Goal: Task Accomplishment & Management: Use online tool/utility

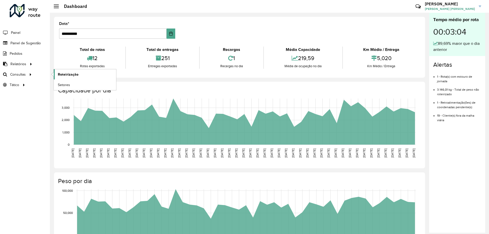
click at [67, 78] on link "Roteirização" at bounding box center [85, 74] width 62 height 10
click at [69, 75] on span "Roteirização" at bounding box center [68, 74] width 21 height 5
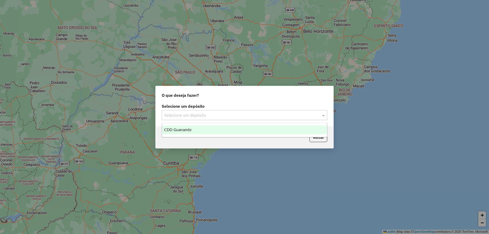
click at [188, 116] on input "text" at bounding box center [239, 115] width 150 height 6
click at [188, 128] on div "CDD Guanambi" at bounding box center [244, 130] width 165 height 9
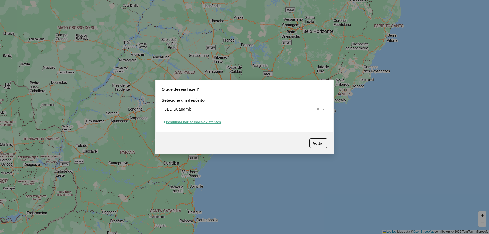
click at [195, 123] on button "Pesquisar por sessões existentes" at bounding box center [192, 122] width 61 height 8
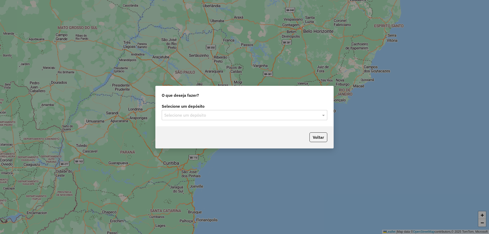
click at [196, 115] on input "text" at bounding box center [239, 115] width 150 height 6
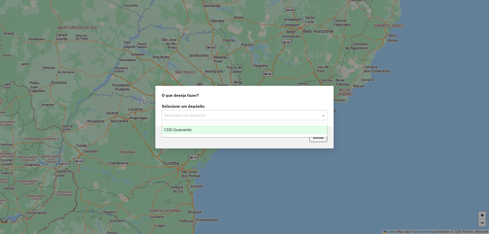
click at [193, 126] on div "CDD Guanambi" at bounding box center [244, 130] width 165 height 9
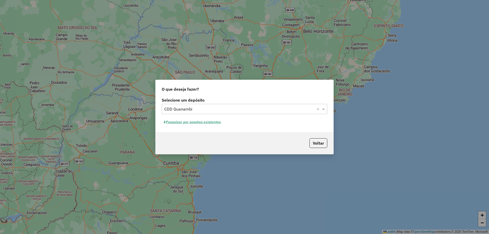
click at [196, 122] on button "Pesquisar por sessões existentes" at bounding box center [192, 122] width 61 height 8
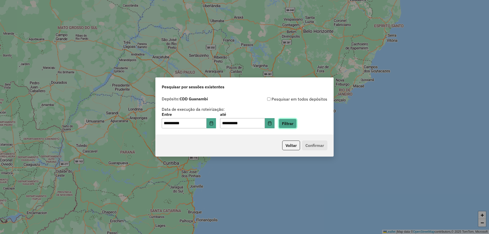
click at [297, 123] on button "Filtrar" at bounding box center [288, 124] width 18 height 10
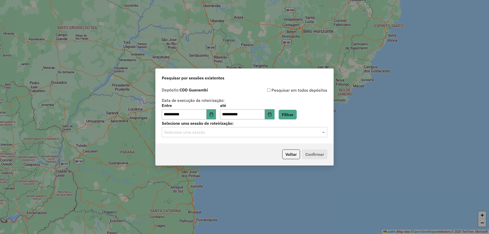
click at [190, 134] on hb-app "**********" at bounding box center [244, 117] width 489 height 234
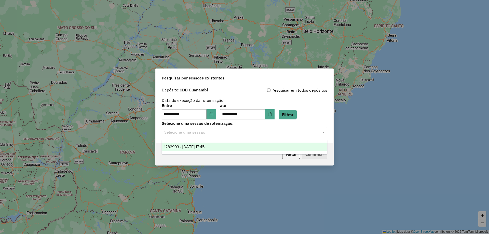
click at [190, 134] on input "text" at bounding box center [239, 132] width 150 height 6
click at [183, 154] on ng-dropdown-panel "1282993 - [DATE] 17:45" at bounding box center [245, 147] width 166 height 15
click at [187, 148] on span "1282993 - [DATE] 17:45" at bounding box center [184, 147] width 41 height 4
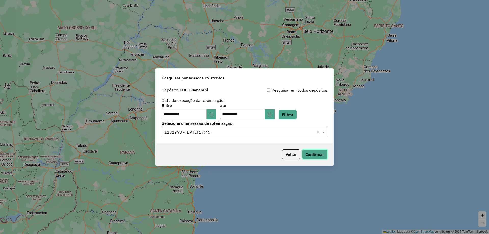
click at [319, 154] on button "Confirmar" at bounding box center [314, 155] width 25 height 10
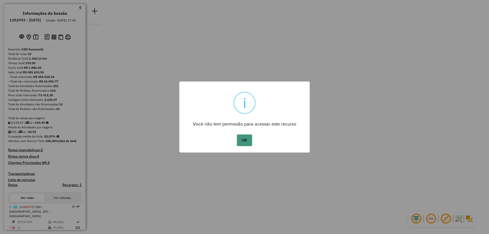
click at [246, 144] on button "OK" at bounding box center [244, 141] width 15 height 12
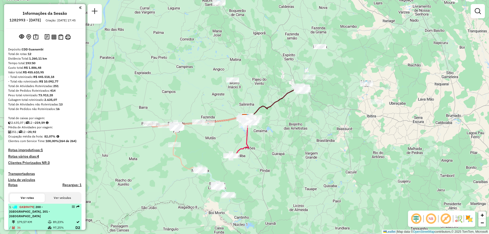
click at [66, 218] on div "1 - GKB9H79 | 200 - [GEOGRAPHIC_DATA], 201 - [GEOGRAPHIC_DATA]" at bounding box center [44, 212] width 71 height 14
select select "**********"
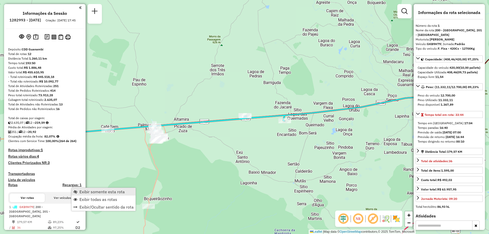
click at [91, 191] on span "Exibir somente esta rota" at bounding box center [102, 192] width 45 height 4
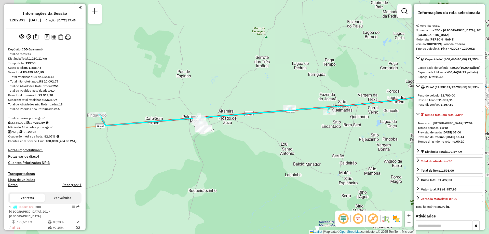
drag, startPoint x: 204, startPoint y: 183, endPoint x: 221, endPoint y: 178, distance: 17.1
click at [220, 178] on div "Janela de atendimento Grade de atendimento Capacidade Transportadoras Veículos …" at bounding box center [244, 117] width 489 height 234
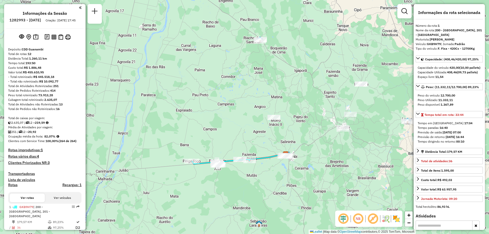
scroll to position [51, 0]
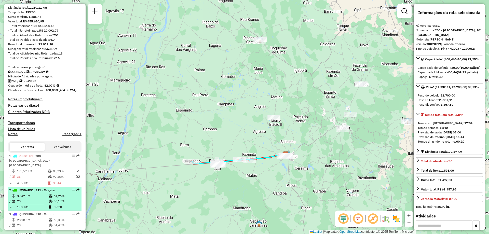
click at [57, 202] on td "53,17%" at bounding box center [67, 201] width 26 height 5
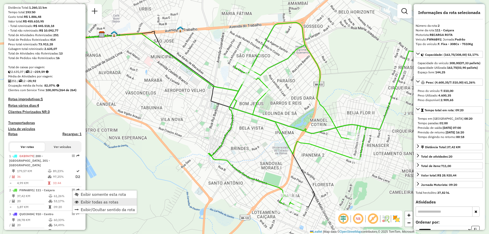
click at [98, 203] on span "Exibir todas as rotas" at bounding box center [100, 202] width 38 height 4
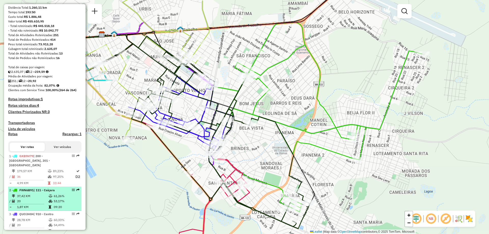
select select "**********"
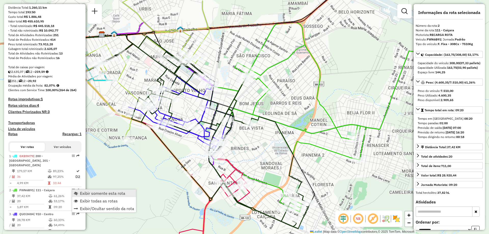
click at [91, 193] on span "Exibir somente esta rota" at bounding box center [102, 193] width 45 height 4
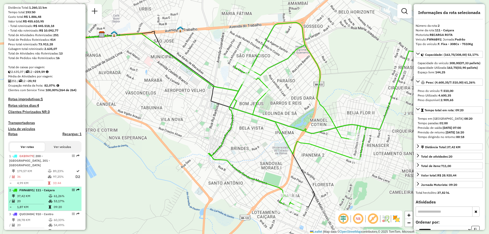
scroll to position [102, 0]
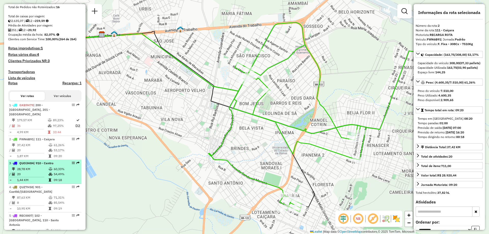
click at [34, 167] on td "28,78 KM" at bounding box center [33, 169] width 32 height 5
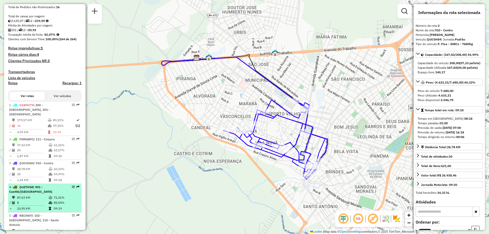
click at [33, 195] on td "87,63 KM" at bounding box center [33, 197] width 32 height 5
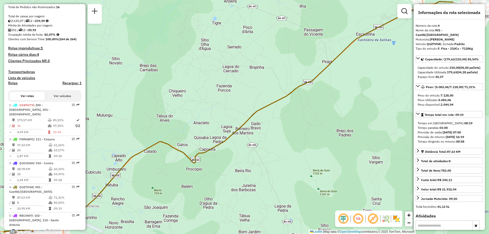
drag, startPoint x: 163, startPoint y: 199, endPoint x: 156, endPoint y: 200, distance: 7.3
click at [156, 200] on div "Janela de atendimento Grade de atendimento Capacidade Transportadoras Veículos …" at bounding box center [244, 117] width 489 height 234
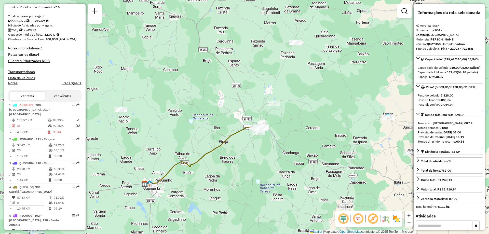
drag, startPoint x: 193, startPoint y: 164, endPoint x: 226, endPoint y: 137, distance: 41.8
click at [226, 137] on icon at bounding box center [200, 156] width 114 height 58
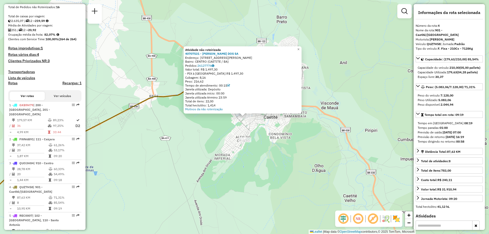
click at [248, 142] on div at bounding box center [245, 139] width 13 height 5
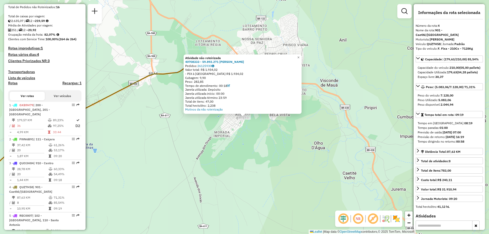
click at [134, 176] on div "Atividade não roteirizada 40708333 - 59.892.271 ISABELA ISIS LEMOS DAVID Pedido…" at bounding box center [244, 117] width 489 height 234
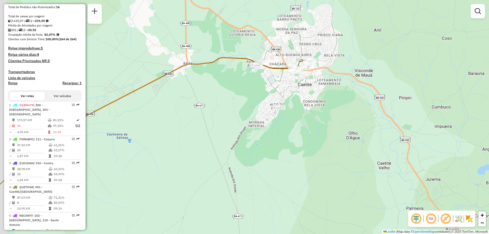
drag, startPoint x: 134, startPoint y: 176, endPoint x: 181, endPoint y: 165, distance: 48.5
click at [181, 165] on div "Janela de atendimento Grade de atendimento Capacidade Transportadoras Veículos …" at bounding box center [244, 117] width 489 height 234
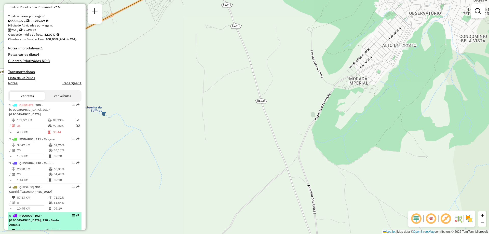
scroll to position [127, 0]
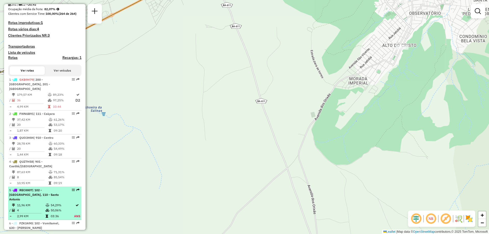
click at [34, 191] on span "| 102 - Vomitamel, 110 - Santo Antonio" at bounding box center [34, 194] width 50 height 13
select select "**********"
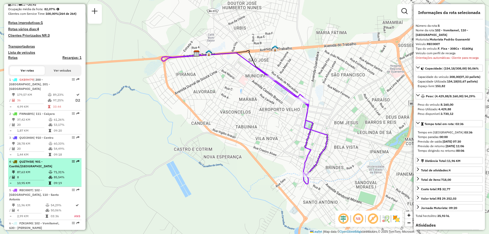
scroll to position [178, 0]
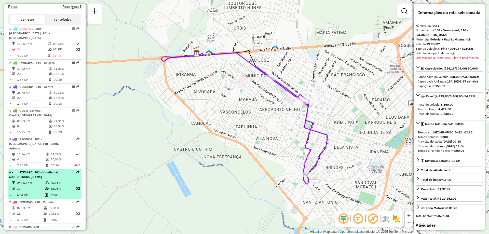
click at [40, 186] on td "37" at bounding box center [31, 189] width 28 height 6
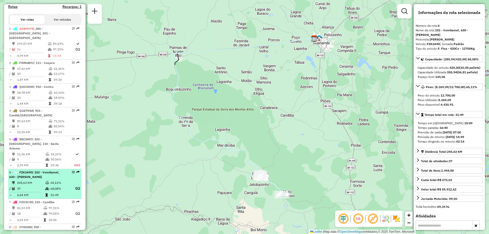
scroll to position [229, 0]
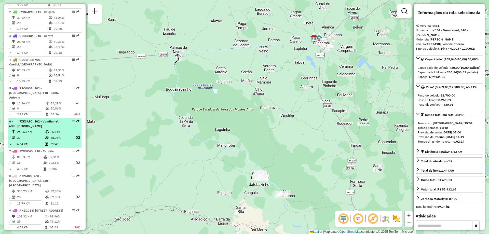
click at [57, 123] on div "6 - FZK3A90 | 102 - Vomitamel, 630 - Sebastião Laranjeiras" at bounding box center [36, 123] width 54 height 9
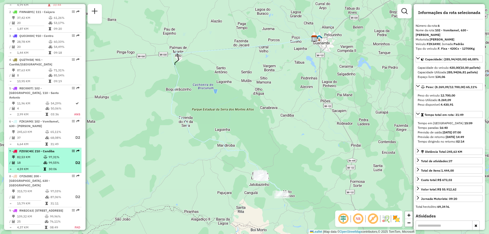
click at [42, 160] on td "18" at bounding box center [30, 163] width 27 height 6
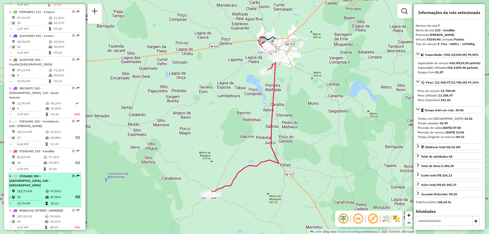
click at [43, 182] on div "8 - CFZ6I88 | 200 - Palmas de Monte Alto, 630 - Sebastião Laranjeiras" at bounding box center [36, 181] width 54 height 14
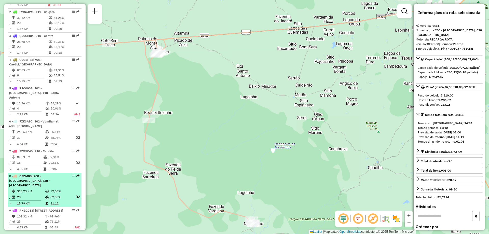
scroll to position [280, 0]
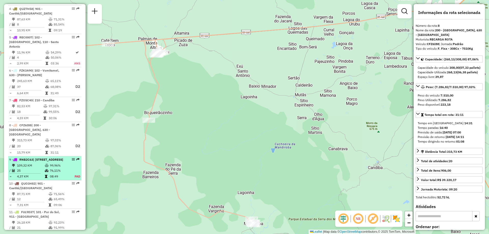
click at [57, 163] on td "99,96%" at bounding box center [60, 165] width 20 height 5
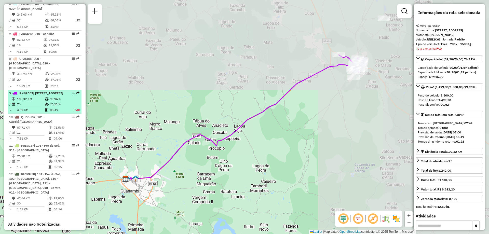
scroll to position [428, 0]
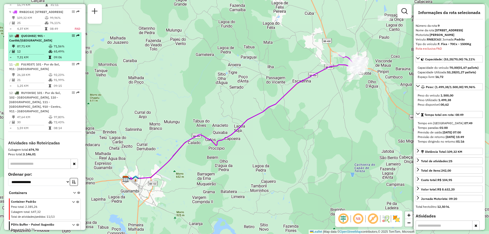
click at [45, 42] on div "10 - QUO3H82 | 901 - Caetité/Alto Buenos Aires" at bounding box center [36, 38] width 54 height 9
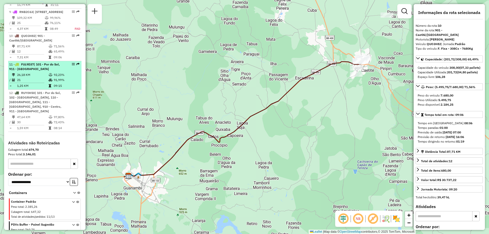
click at [46, 68] on div "11 - FUL9D37 | 101 - Por do Sol, 911 - Monte Pascoal" at bounding box center [36, 66] width 54 height 9
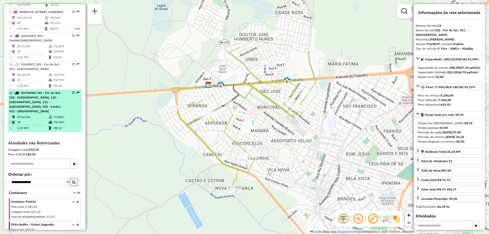
click at [34, 102] on span "| 101 - Por do Sol, 102 - Vomitamel, 110 - Santo Antonio, 111 - Caiçara, 910 - …" at bounding box center [35, 102] width 52 height 22
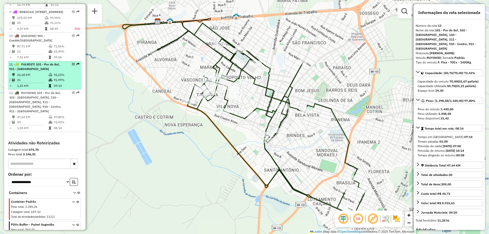
click at [55, 72] on td "92,23%" at bounding box center [67, 74] width 26 height 5
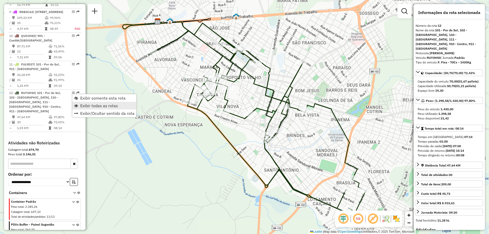
click at [96, 106] on span "Exibir todas as rotas" at bounding box center [99, 106] width 38 height 4
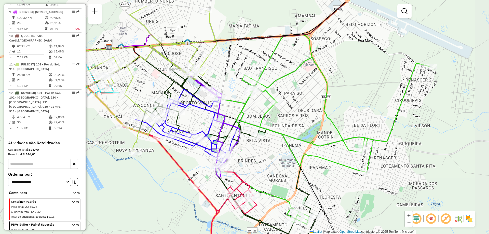
drag, startPoint x: 330, startPoint y: 95, endPoint x: 282, endPoint y: 119, distance: 54.1
click at [282, 119] on div "Janela de atendimento Grade de atendimento Capacidade Transportadoras Veículos …" at bounding box center [244, 117] width 489 height 234
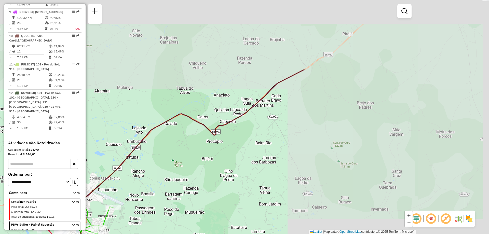
drag, startPoint x: 368, startPoint y: 97, endPoint x: 157, endPoint y: 192, distance: 230.6
click at [157, 192] on div "Janela de atendimento Grade de atendimento Capacidade Transportadoras Veículos …" at bounding box center [244, 117] width 489 height 234
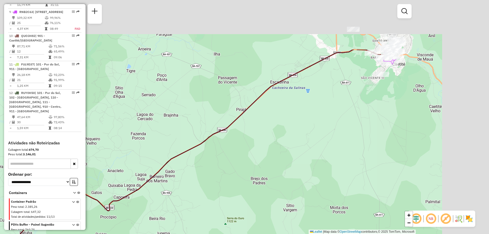
drag, startPoint x: 389, startPoint y: 93, endPoint x: 223, endPoint y: 204, distance: 199.6
click at [223, 204] on div "Rota 2 - Placa FWN6B91 40703969 - SEBASTIAO PEREIRA DE OLIVEIRA Janela de atend…" at bounding box center [244, 117] width 489 height 234
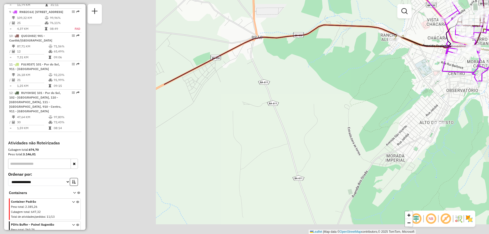
drag, startPoint x: 138, startPoint y: 102, endPoint x: 351, endPoint y: 33, distance: 223.6
click at [351, 33] on div "Rota 2 - Placa FWN6B91 40703969 - SEBASTIAO PEREIRA DE OLIVEIRA Janela de atend…" at bounding box center [244, 117] width 489 height 234
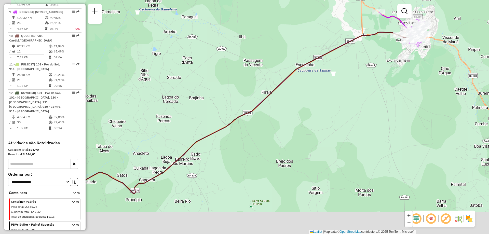
drag, startPoint x: 276, startPoint y: 157, endPoint x: 398, endPoint y: 63, distance: 154.2
click at [398, 63] on div "Rota 2 - Placa FWN6B91 40703969 - SEBASTIAO PEREIRA DE OLIVEIRA Janela de atend…" at bounding box center [244, 117] width 489 height 234
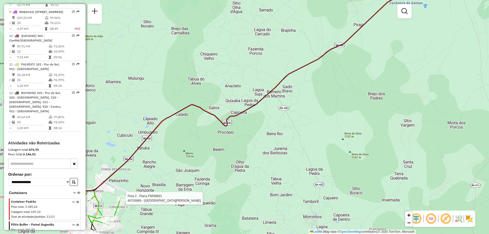
drag, startPoint x: 173, startPoint y: 157, endPoint x: 289, endPoint y: 65, distance: 147.3
click at [286, 68] on div "Rota 2 - Placa FWN6B91 40703969 - SEBASTIAO PEREIRA DE OLIVEIRA Janela de atend…" at bounding box center [244, 117] width 489 height 234
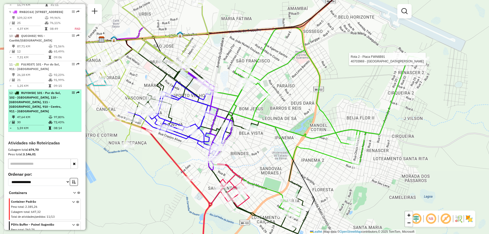
scroll to position [377, 0]
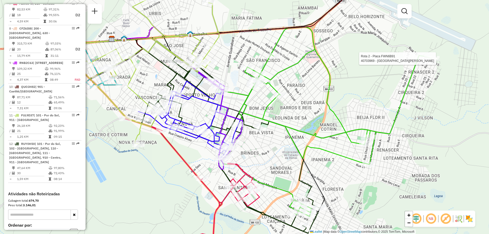
drag, startPoint x: 314, startPoint y: 127, endPoint x: 333, endPoint y: 118, distance: 21.7
click at [333, 118] on div "Rota 2 - Placa FWN6B91 40703969 - SEBASTIAO PEREIRA DE OLIVEIRA Janela de atend…" at bounding box center [244, 117] width 489 height 234
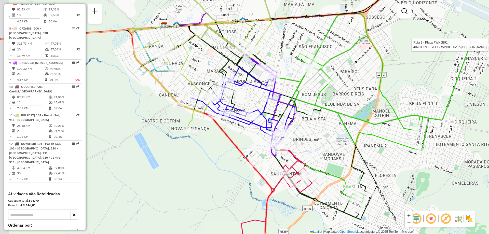
drag, startPoint x: 154, startPoint y: 72, endPoint x: 217, endPoint y: 67, distance: 63.2
click at [216, 66] on div "Rota 2 - Placa FWN6B91 40703969 - SEBASTIAO PEREIRA DE OLIVEIRA Janela de atend…" at bounding box center [244, 117] width 489 height 234
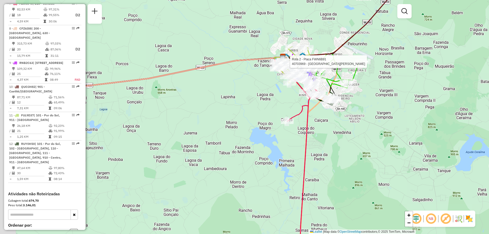
drag, startPoint x: 191, startPoint y: 108, endPoint x: 263, endPoint y: 105, distance: 71.9
click at [263, 105] on div "Rota 2 - Placa FWN6B91 40703969 - SEBASTIAO PEREIRA DE OLIVEIRA Janela de atend…" at bounding box center [244, 117] width 489 height 234
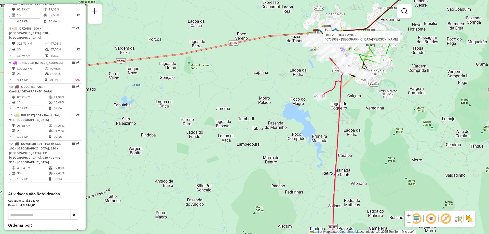
drag, startPoint x: 155, startPoint y: 86, endPoint x: 223, endPoint y: 37, distance: 83.3
click at [218, 43] on div "Rota 2 - Placa FWN6B91 40703969 - SEBASTIAO PEREIRA DE OLIVEIRA Janela de atend…" at bounding box center [244, 117] width 489 height 234
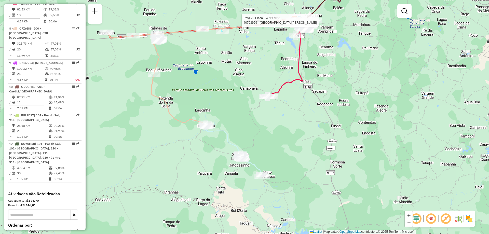
drag, startPoint x: 163, startPoint y: 44, endPoint x: 201, endPoint y: 33, distance: 40.3
click at [201, 33] on icon at bounding box center [225, 30] width 137 height 22
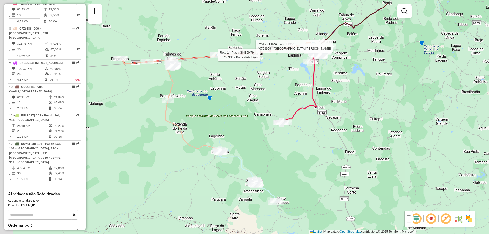
drag, startPoint x: 204, startPoint y: 71, endPoint x: 218, endPoint y: 97, distance: 29.5
click at [218, 97] on div "Rota 2 - Placa FWN6B91 40703969 - SEBASTIAO PEREIRA DE OLIVEIRA Rota 1 - Placa …" at bounding box center [244, 117] width 489 height 234
